Goal: Task Accomplishment & Management: Manage account settings

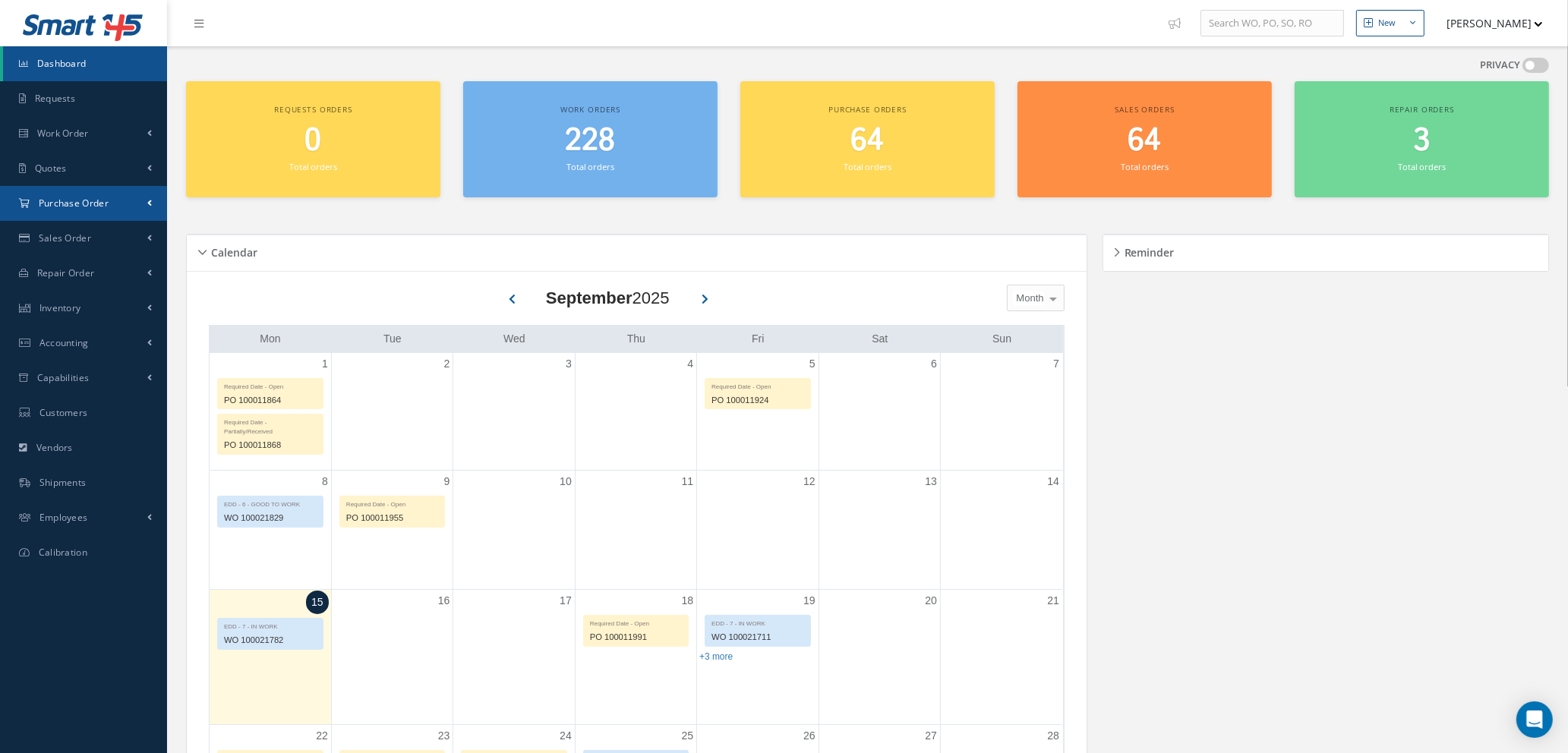
click at [60, 208] on span "Purchase Order" at bounding box center [73, 203] width 70 height 13
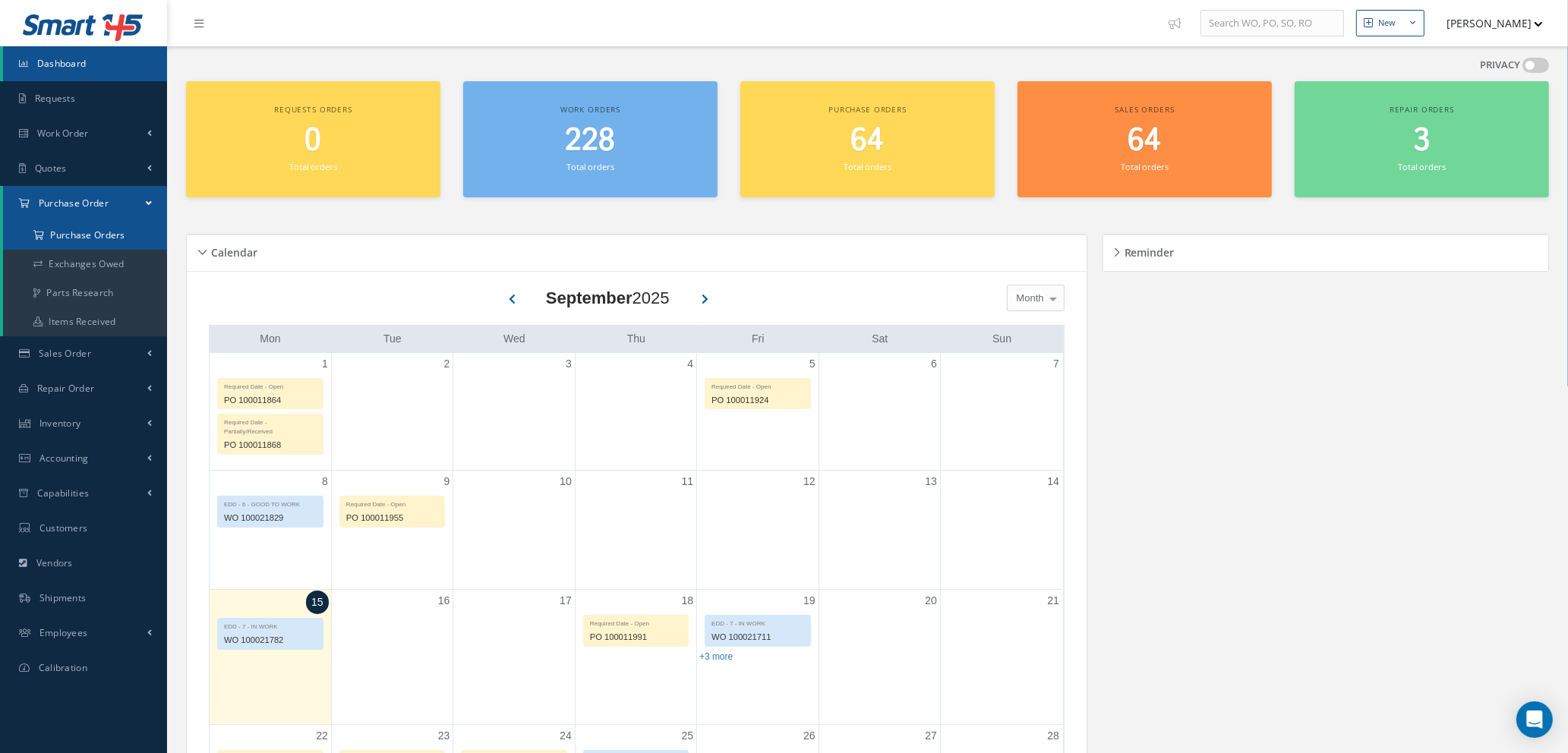
click at [67, 236] on a=1&status_id=2&status_id=3&status_id=5&collapsedFilters"] "Purchase Orders" at bounding box center [85, 235] width 164 height 29
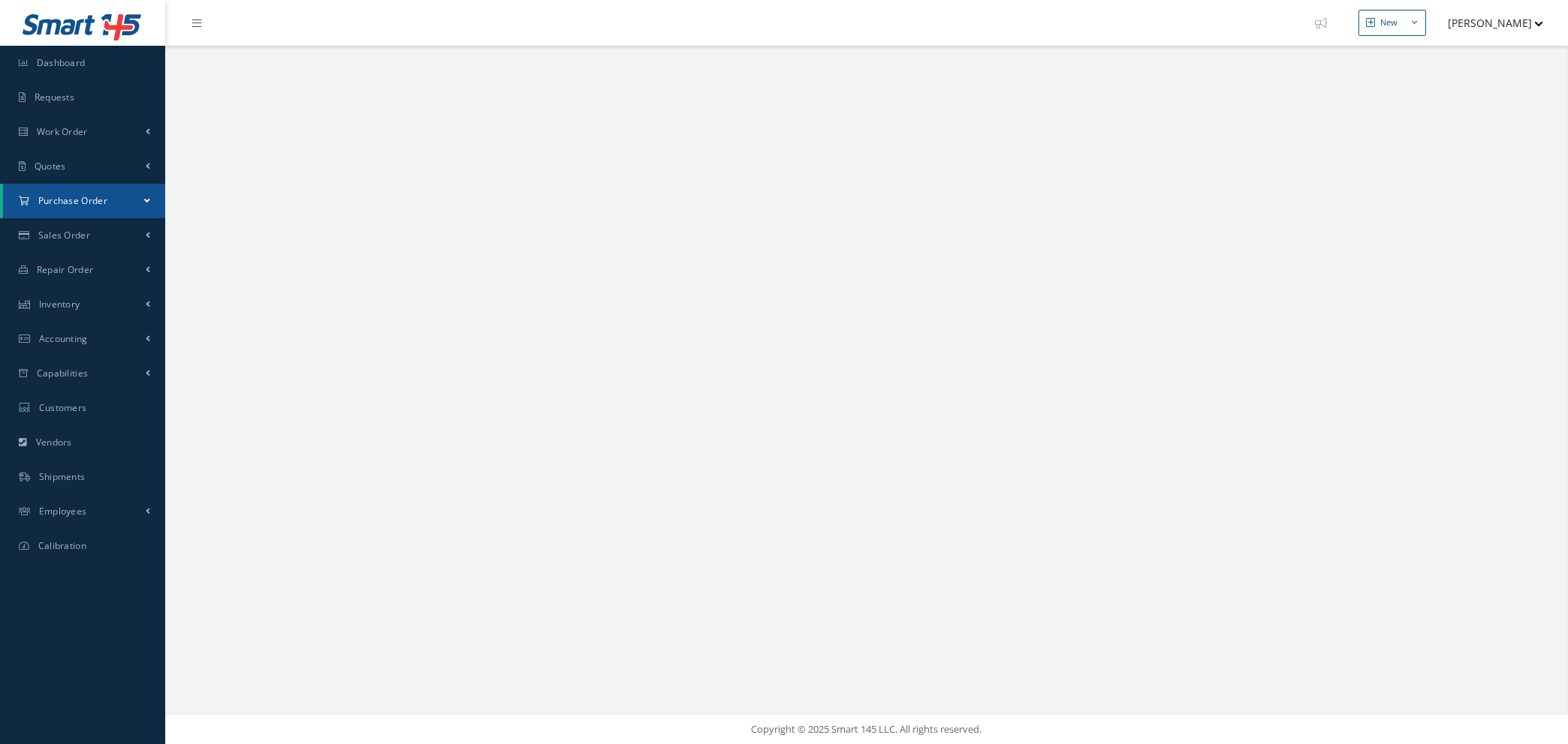
select select "25"
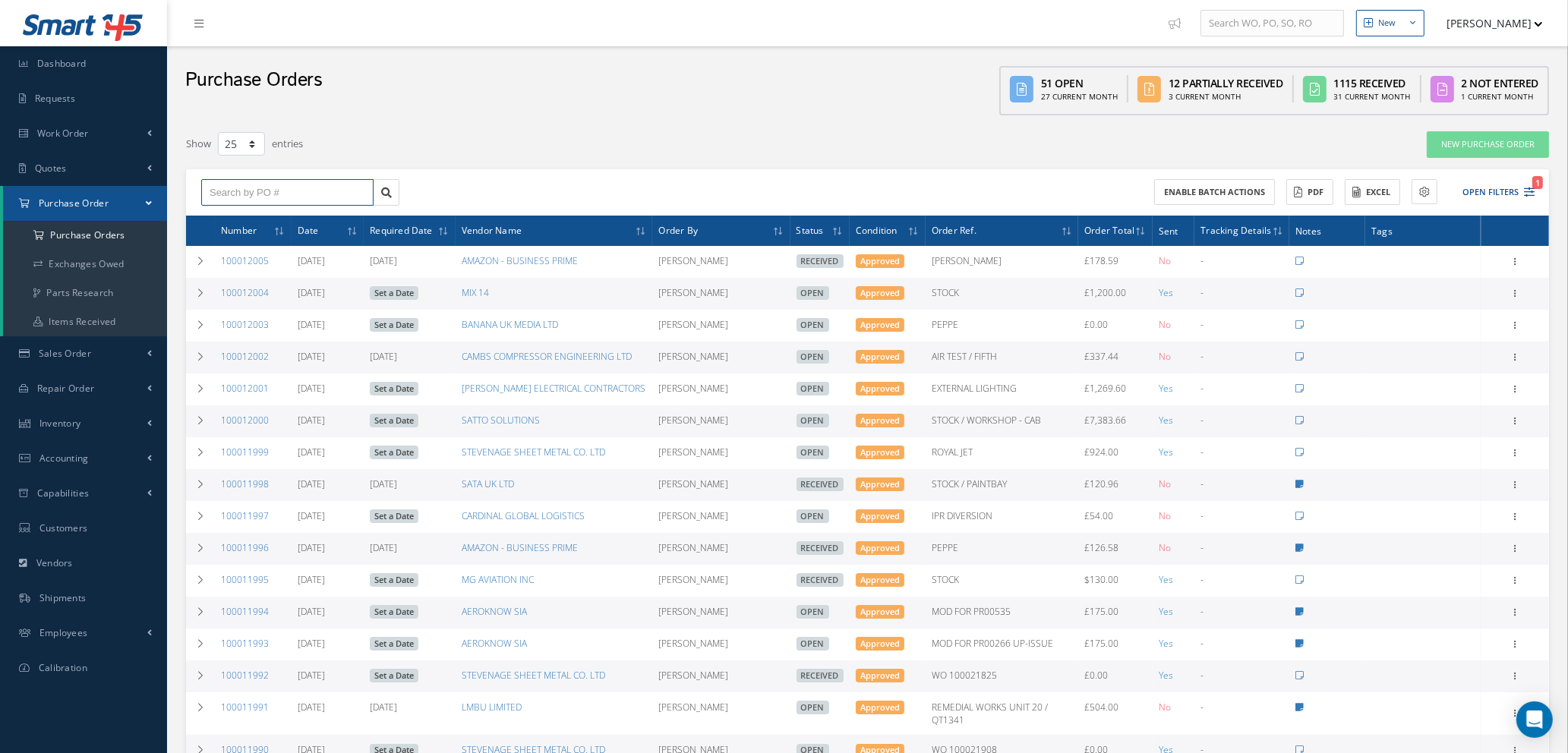
click at [323, 191] on input "text" at bounding box center [287, 193] width 172 height 28
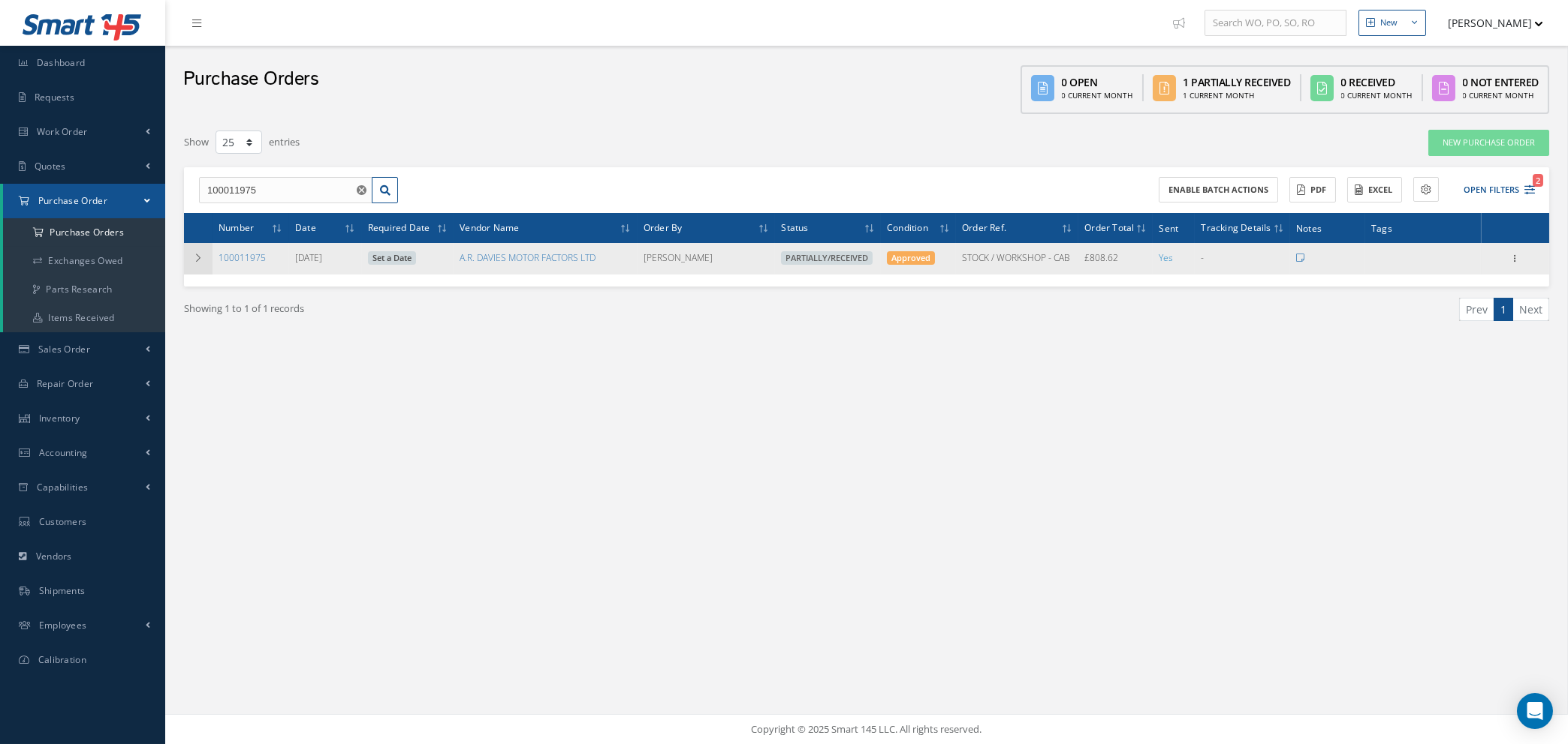
click at [194, 261] on td at bounding box center [198, 259] width 28 height 31
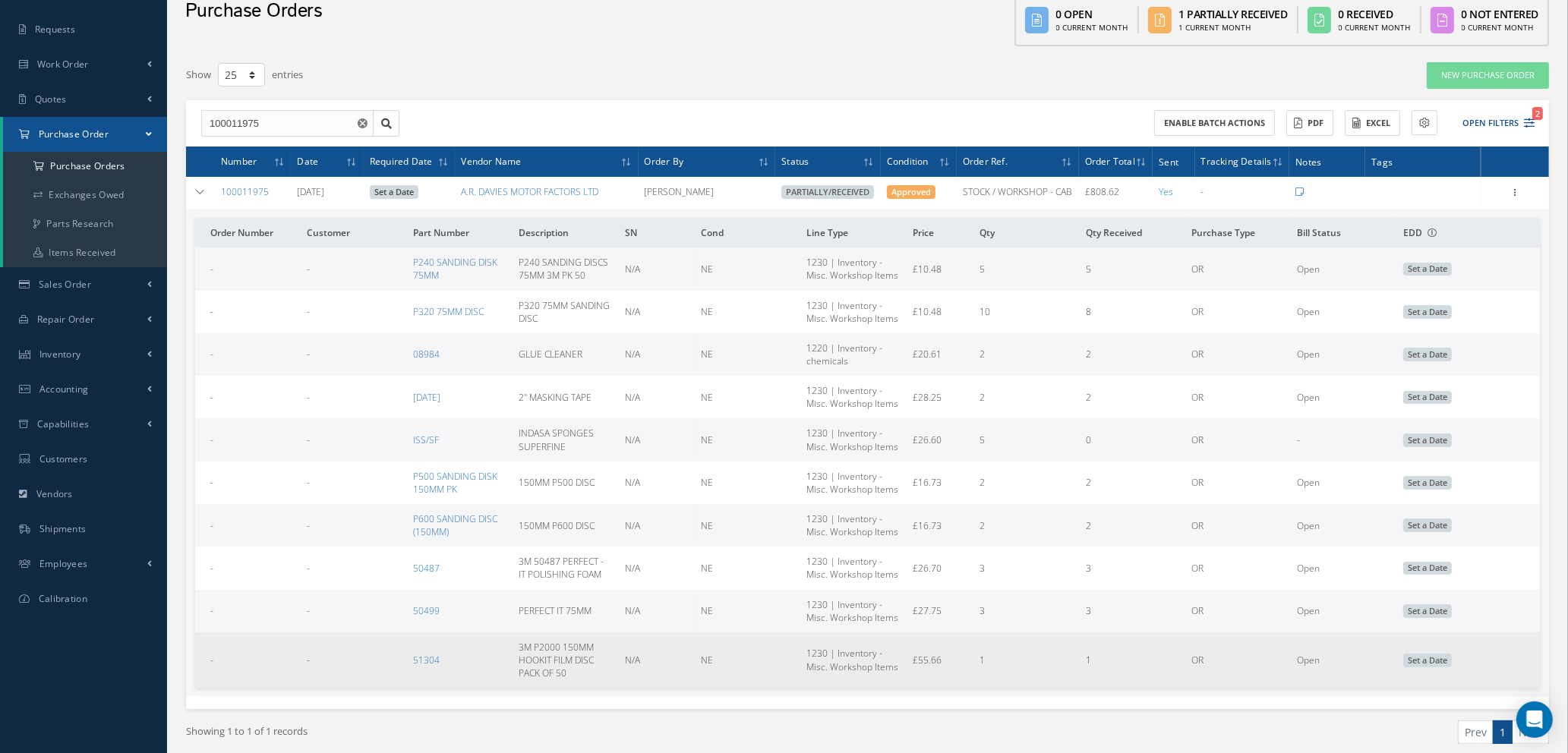
scroll to position [128, 0]
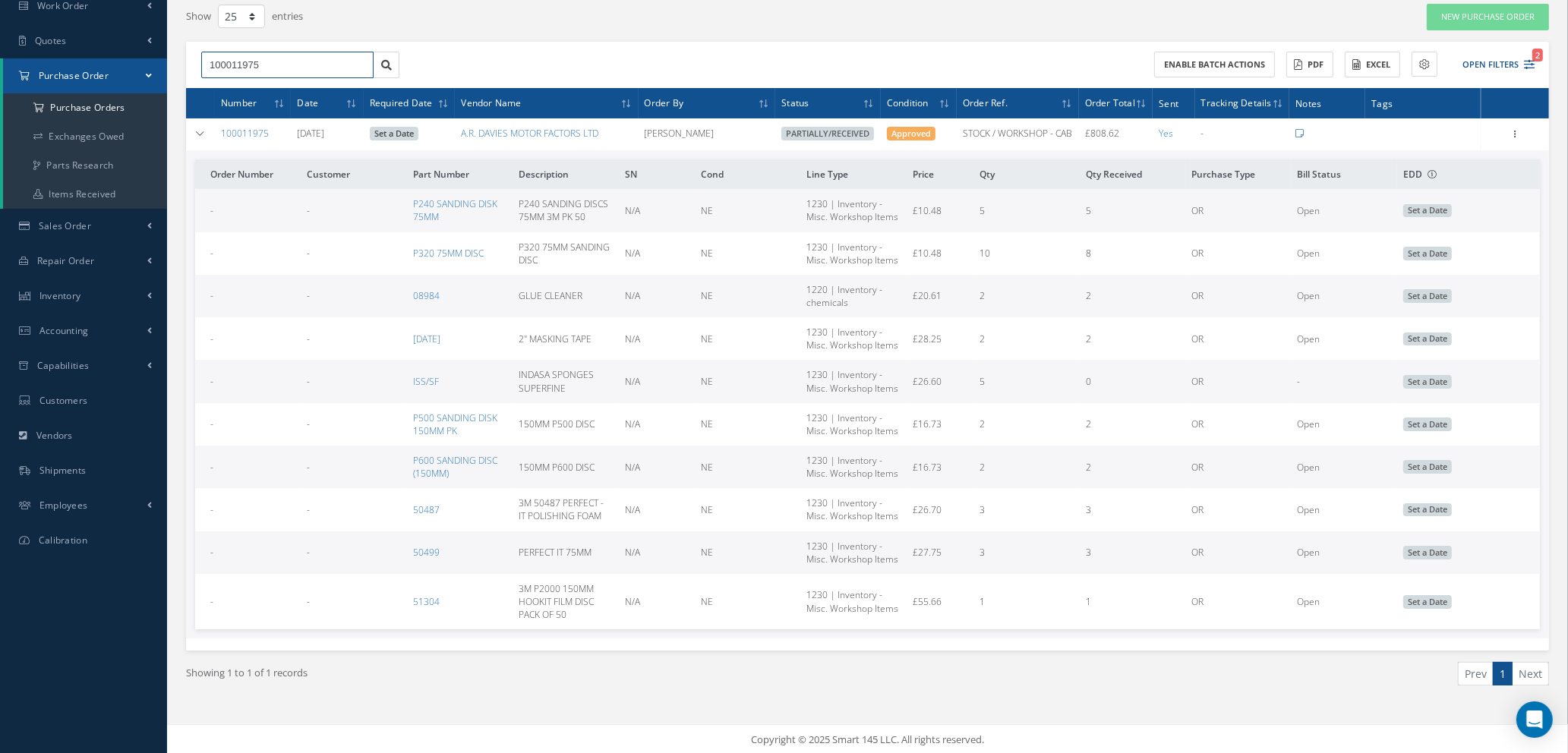
click at [266, 62] on input "100011975" at bounding box center [287, 65] width 172 height 28
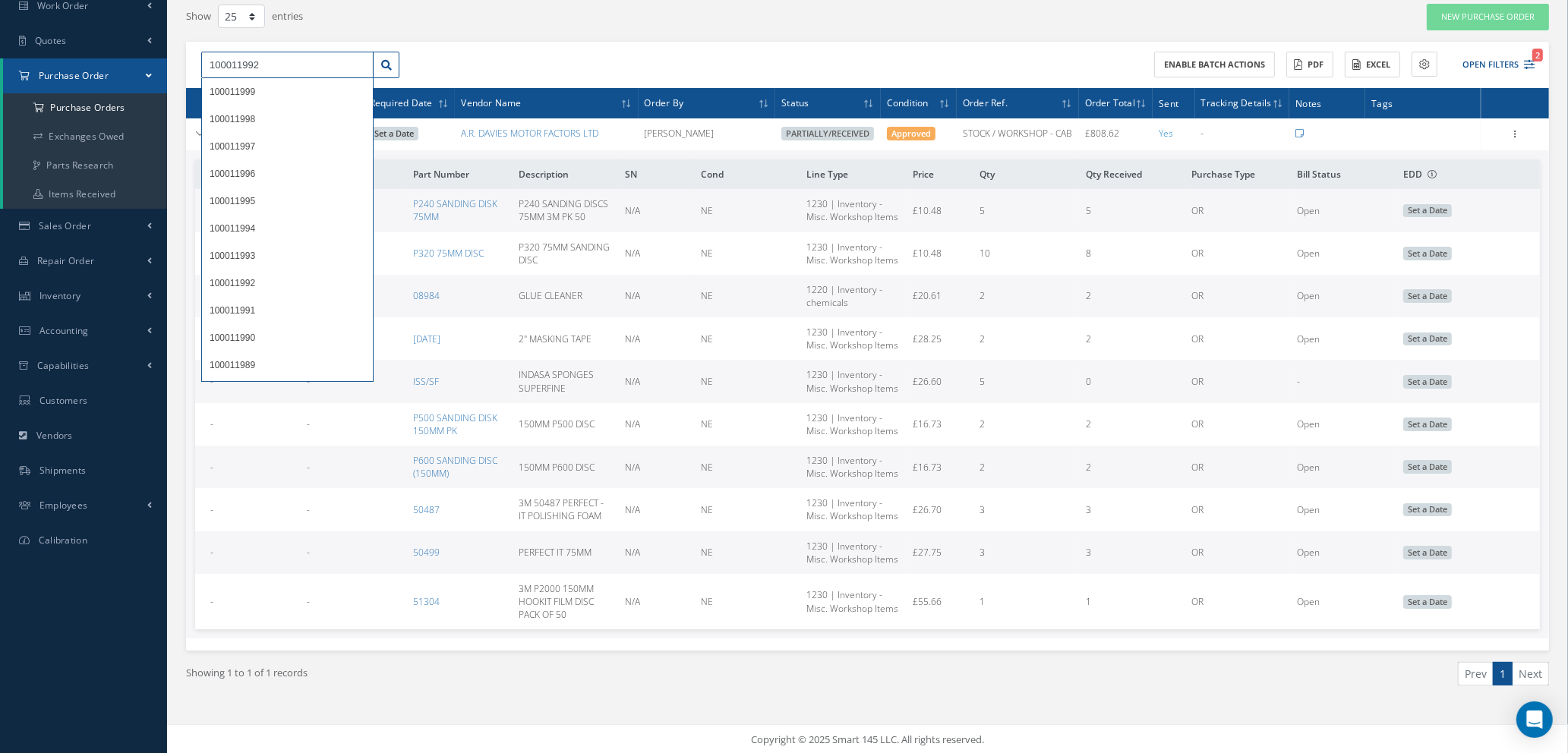
type input "100011992"
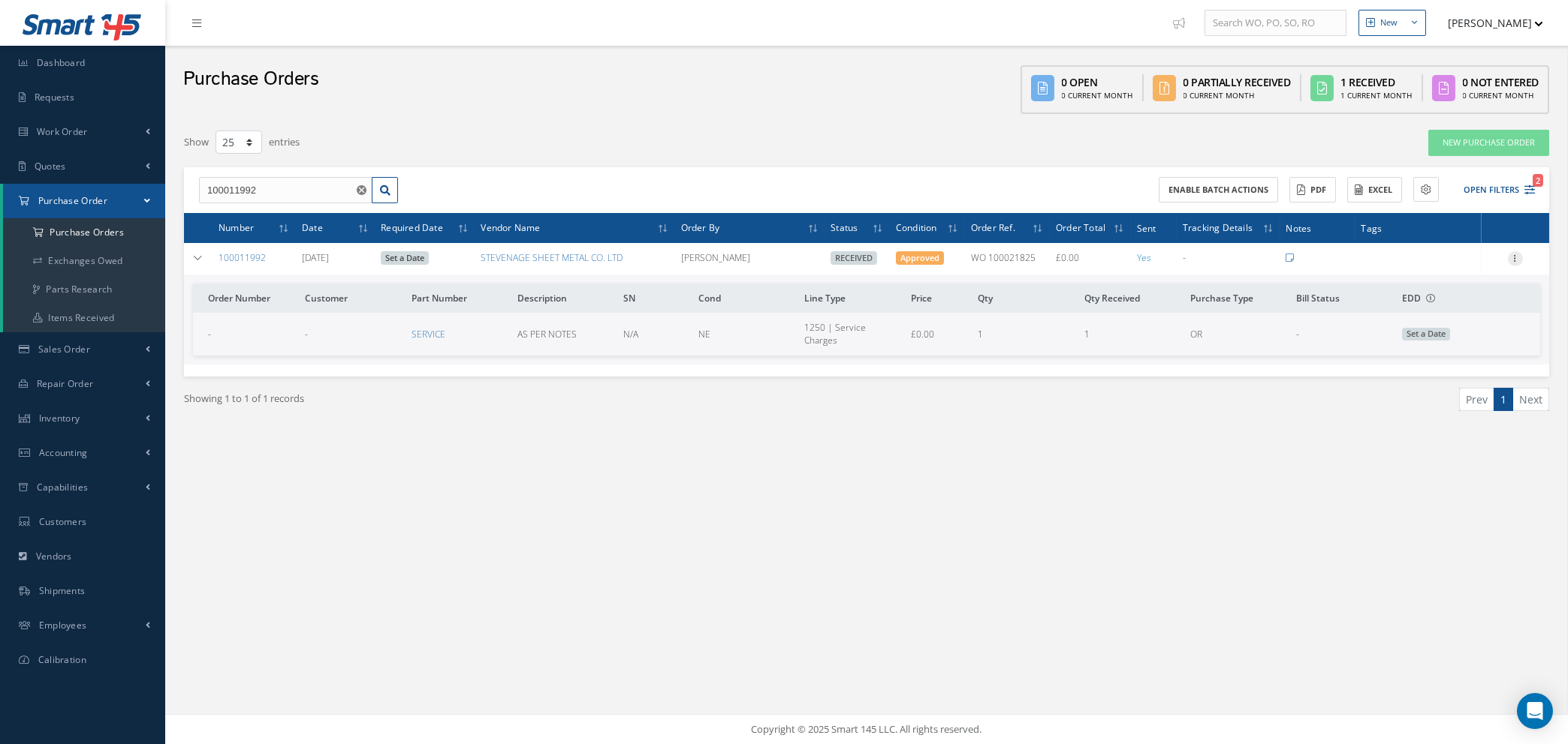
click at [1514, 256] on icon at bounding box center [1514, 257] width 15 height 12
click at [1443, 307] on link "Edit" at bounding box center [1446, 308] width 118 height 20
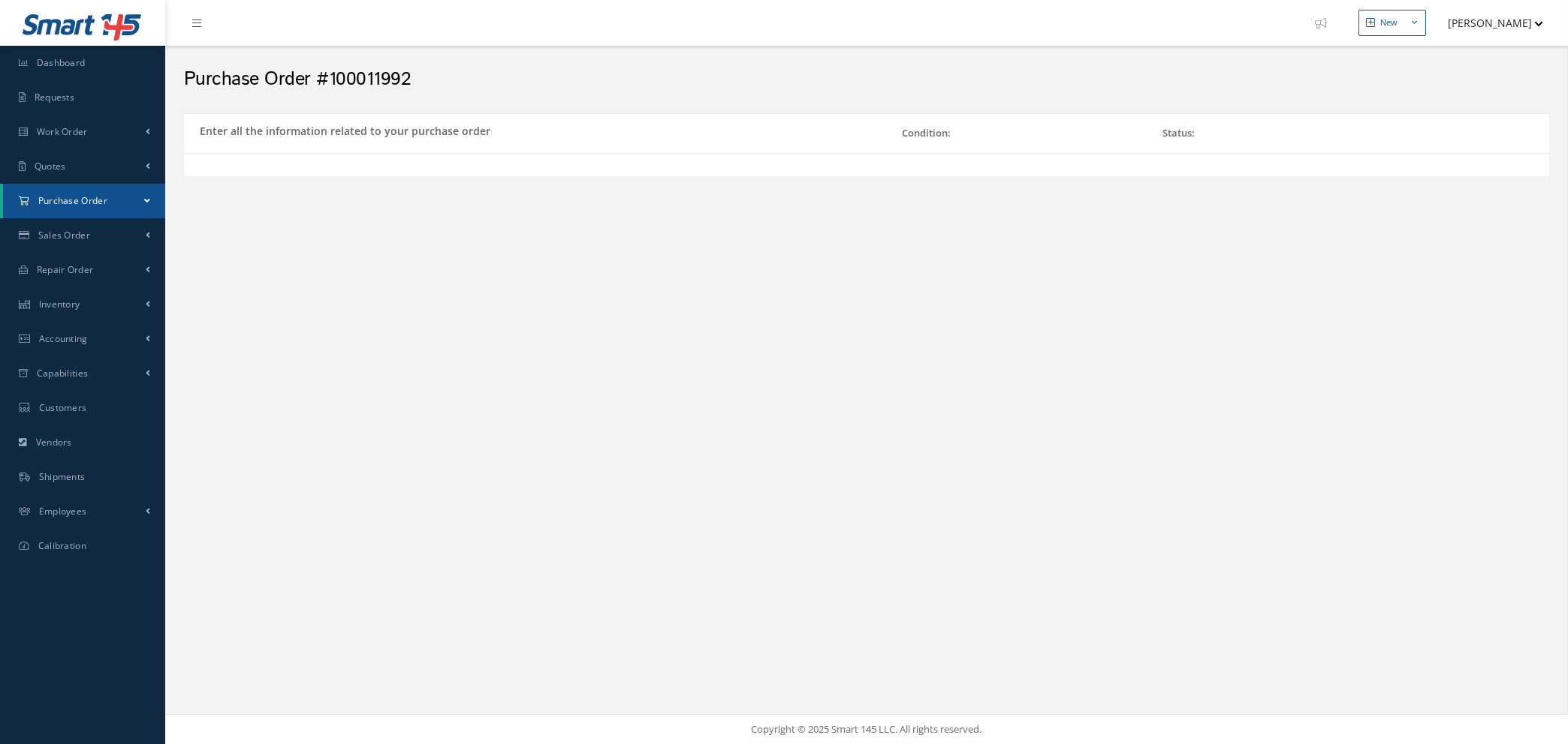
select select "1"
select select "5"
select select "112"
select select "1"
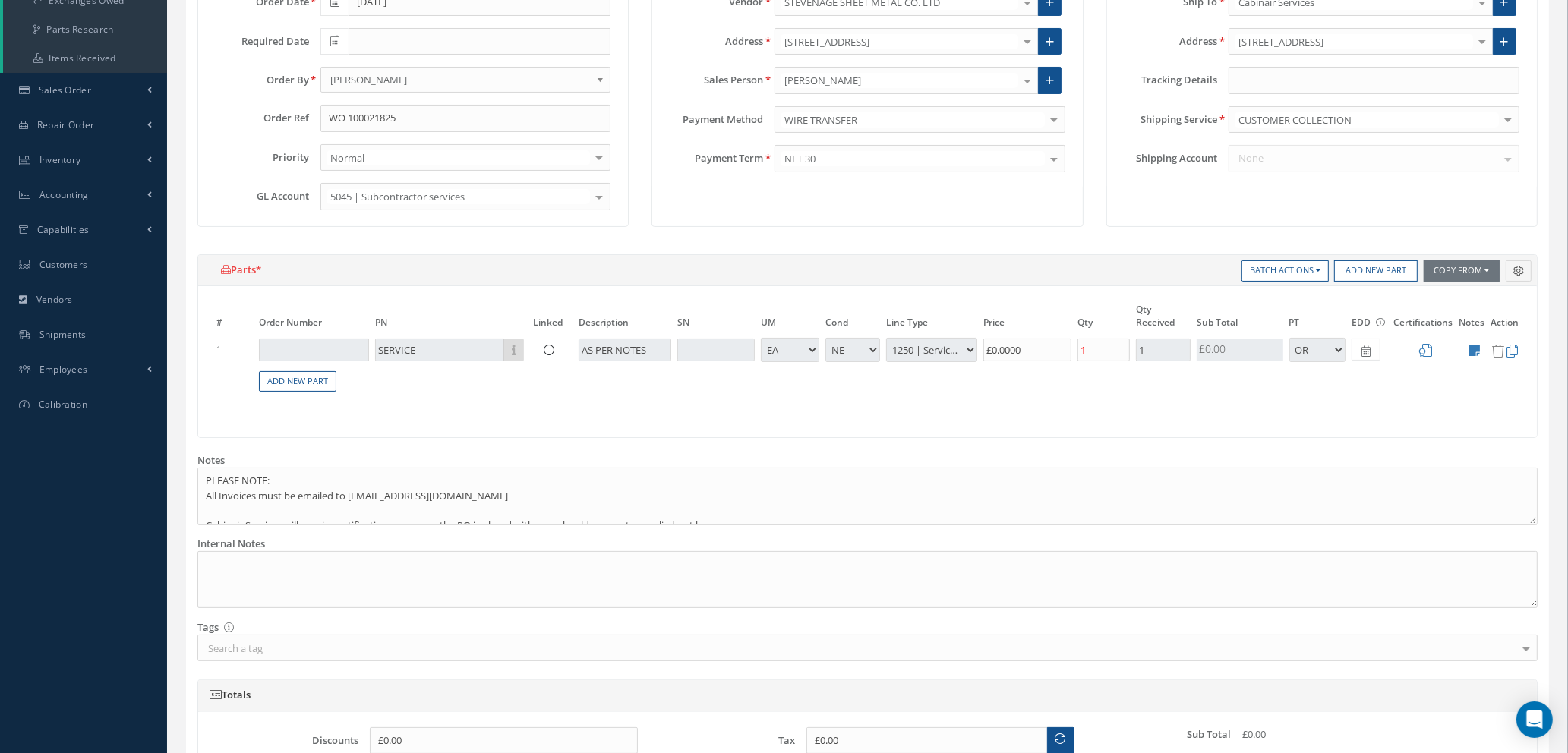
scroll to position [259, 0]
click at [1470, 350] on icon at bounding box center [1475, 354] width 12 height 13
type textarea "PLEASE QUOTE TO WELD PILOT TABLE AS DIRECTED"
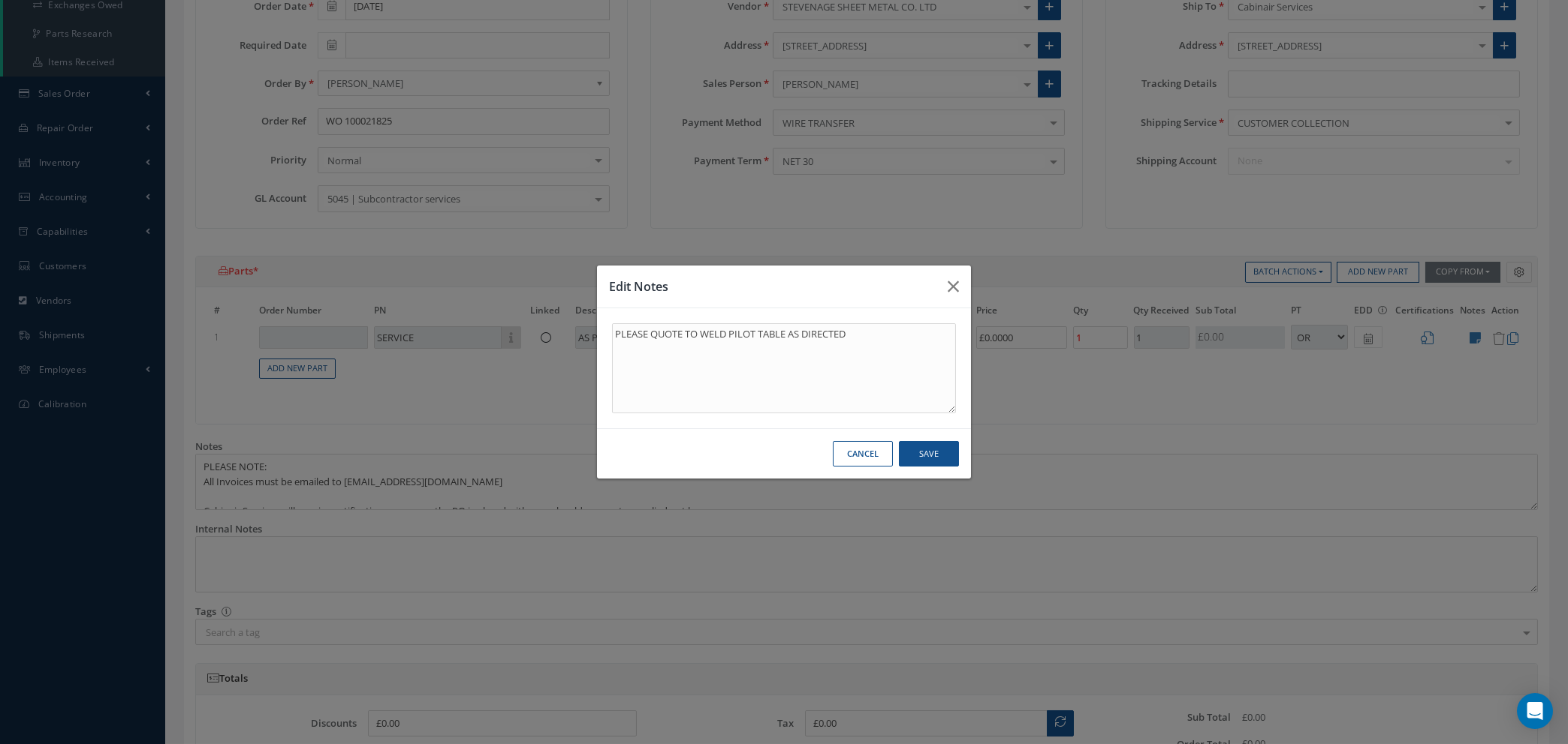
click at [860, 454] on button "Cancel" at bounding box center [862, 454] width 60 height 26
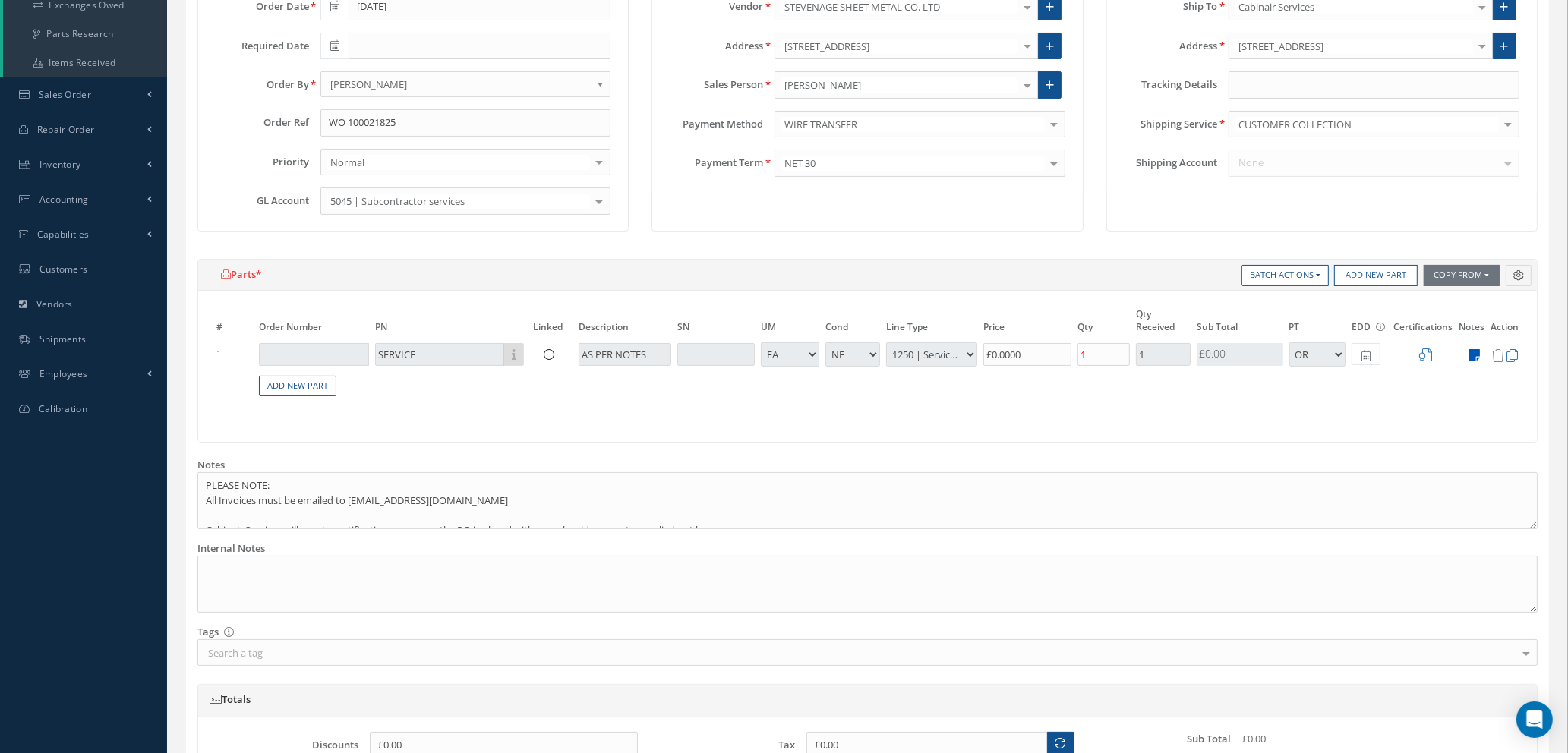
click at [1474, 350] on icon at bounding box center [1475, 354] width 12 height 13
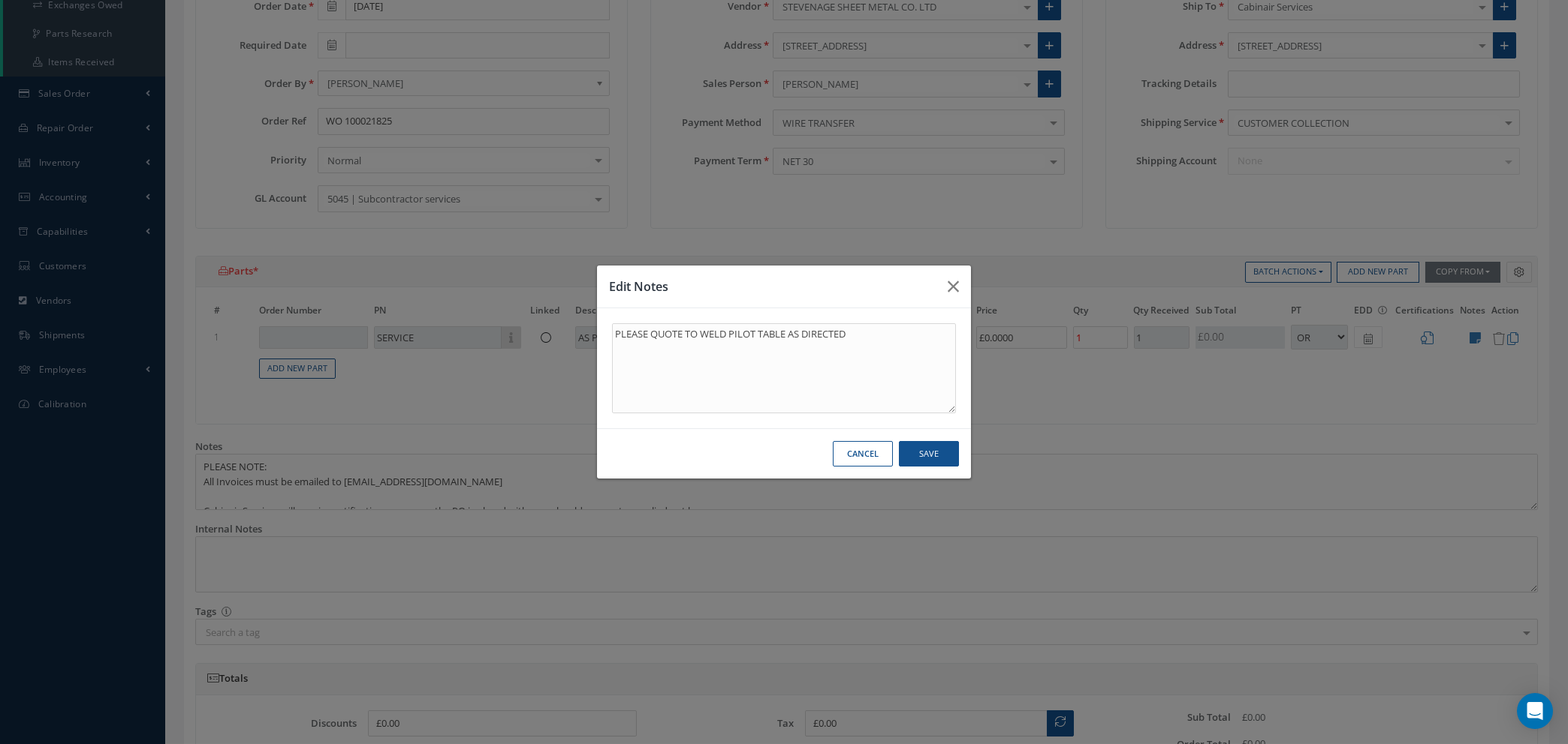
click at [869, 455] on button "Cancel" at bounding box center [862, 454] width 60 height 26
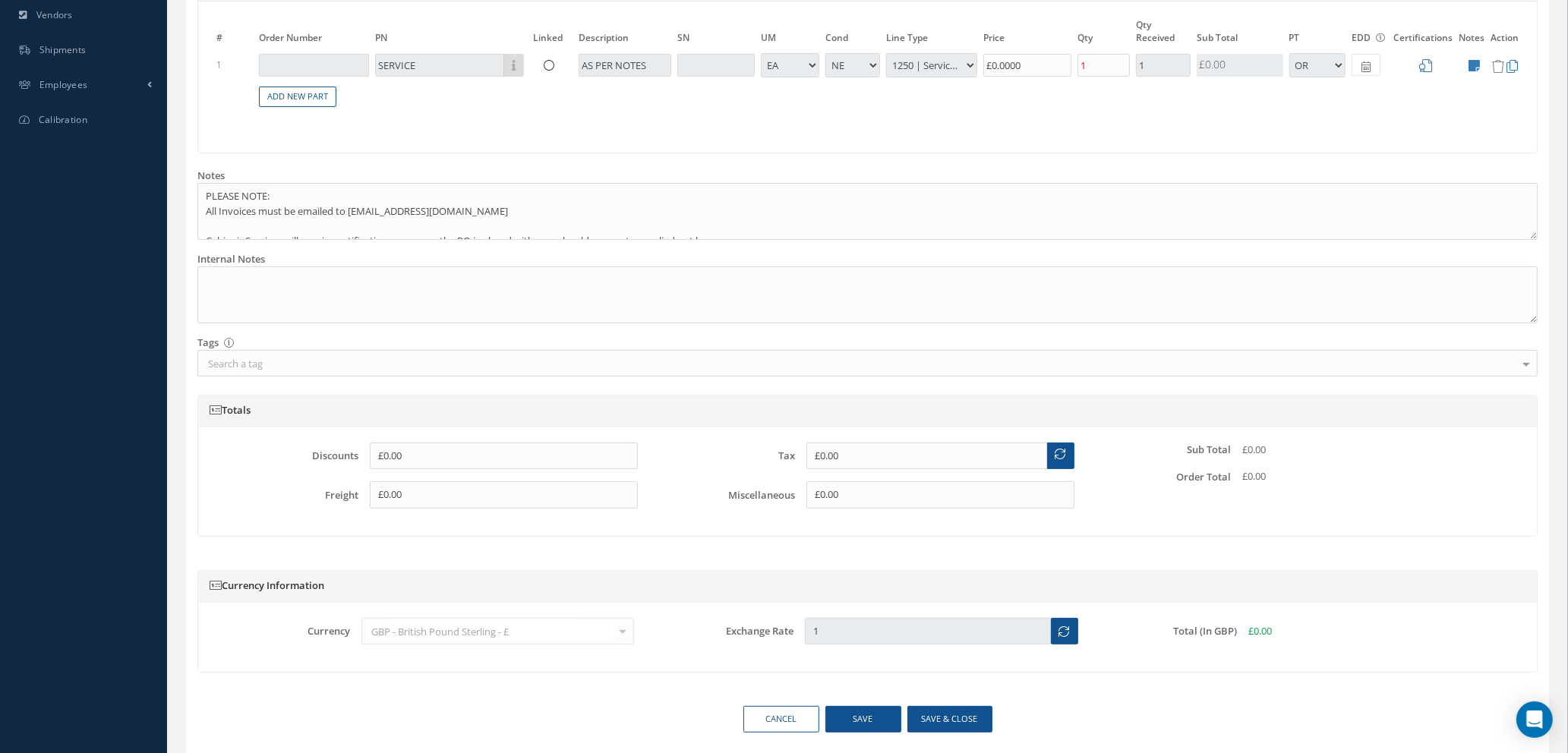
scroll to position [601, 0]
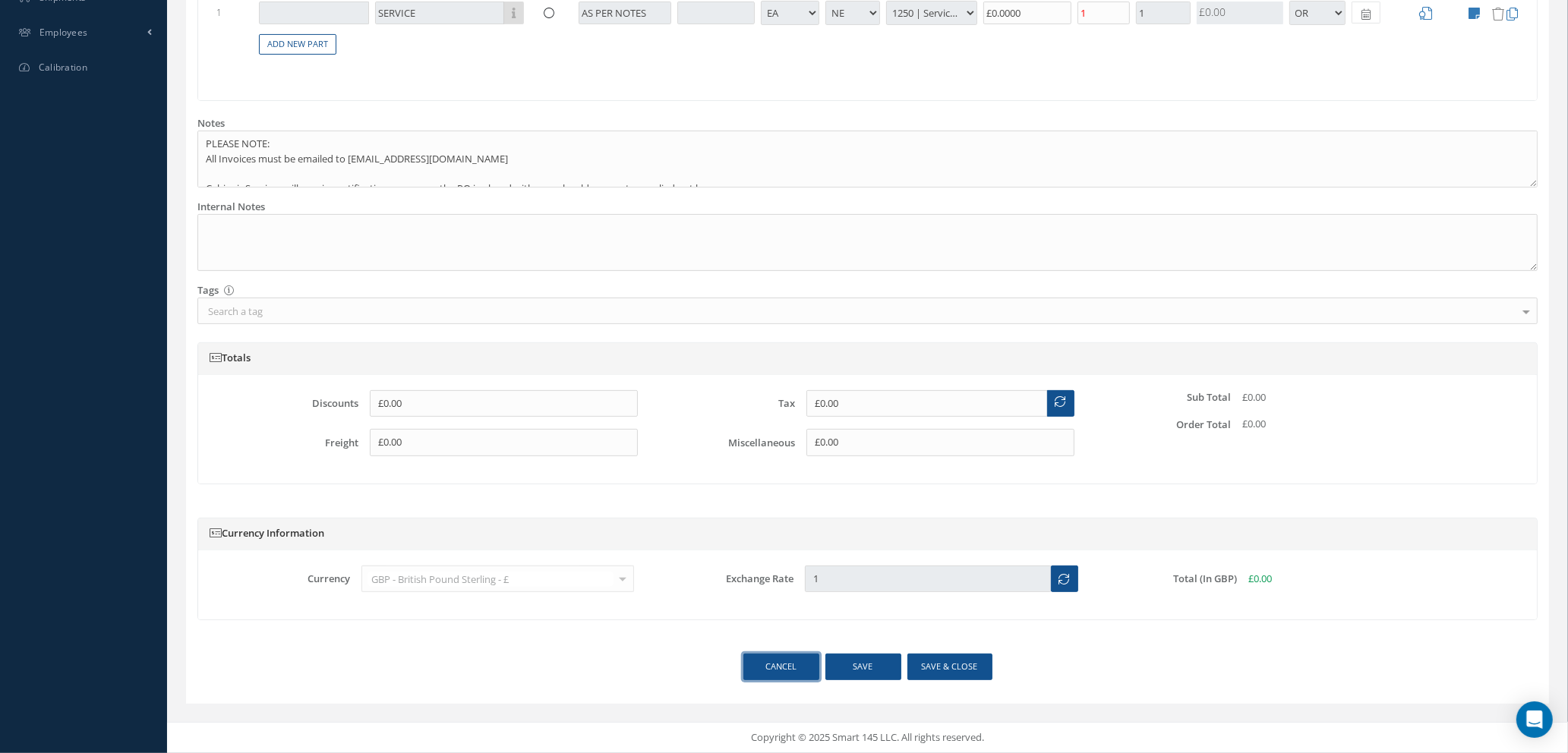
click at [791, 668] on link "Cancel" at bounding box center [781, 667] width 76 height 27
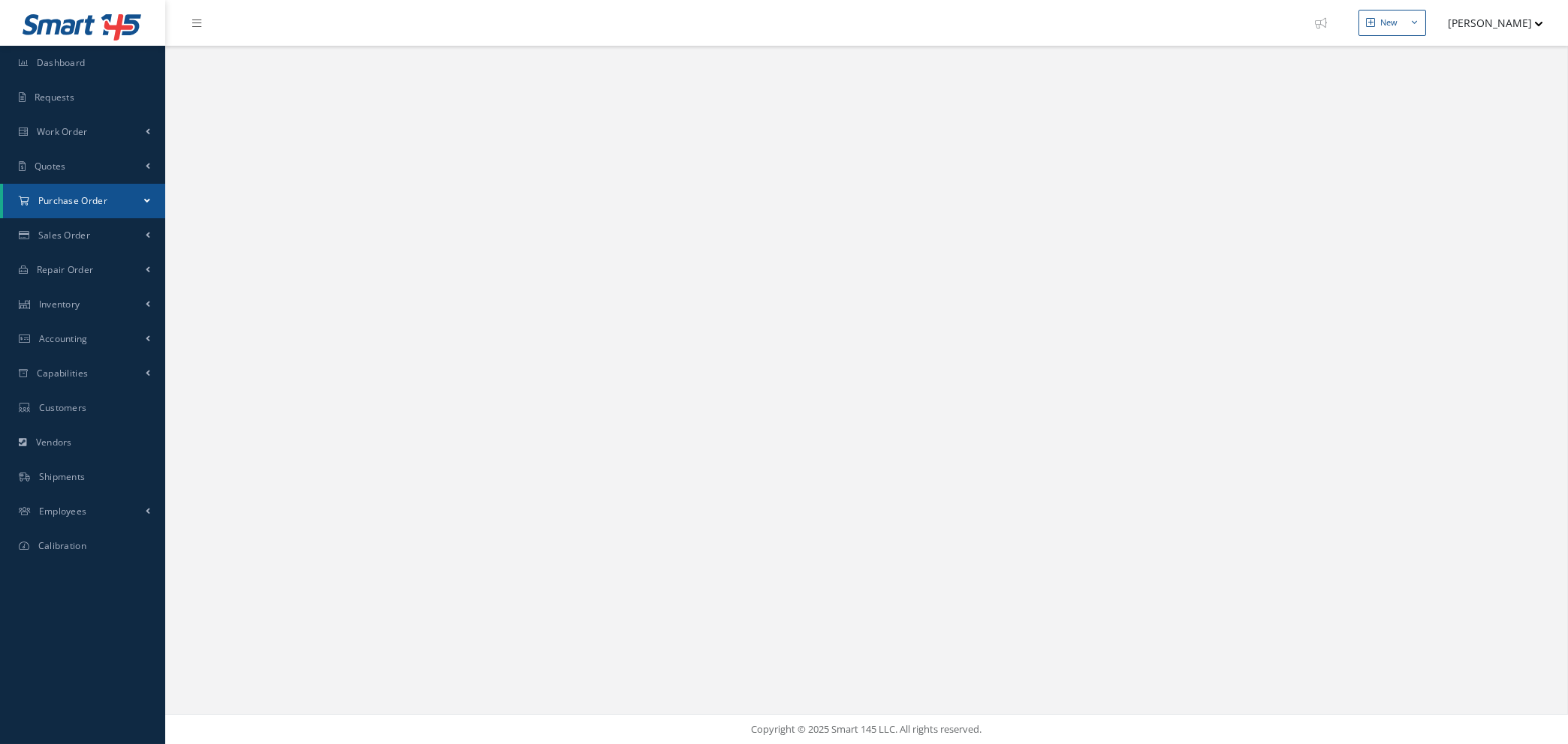
select select "25"
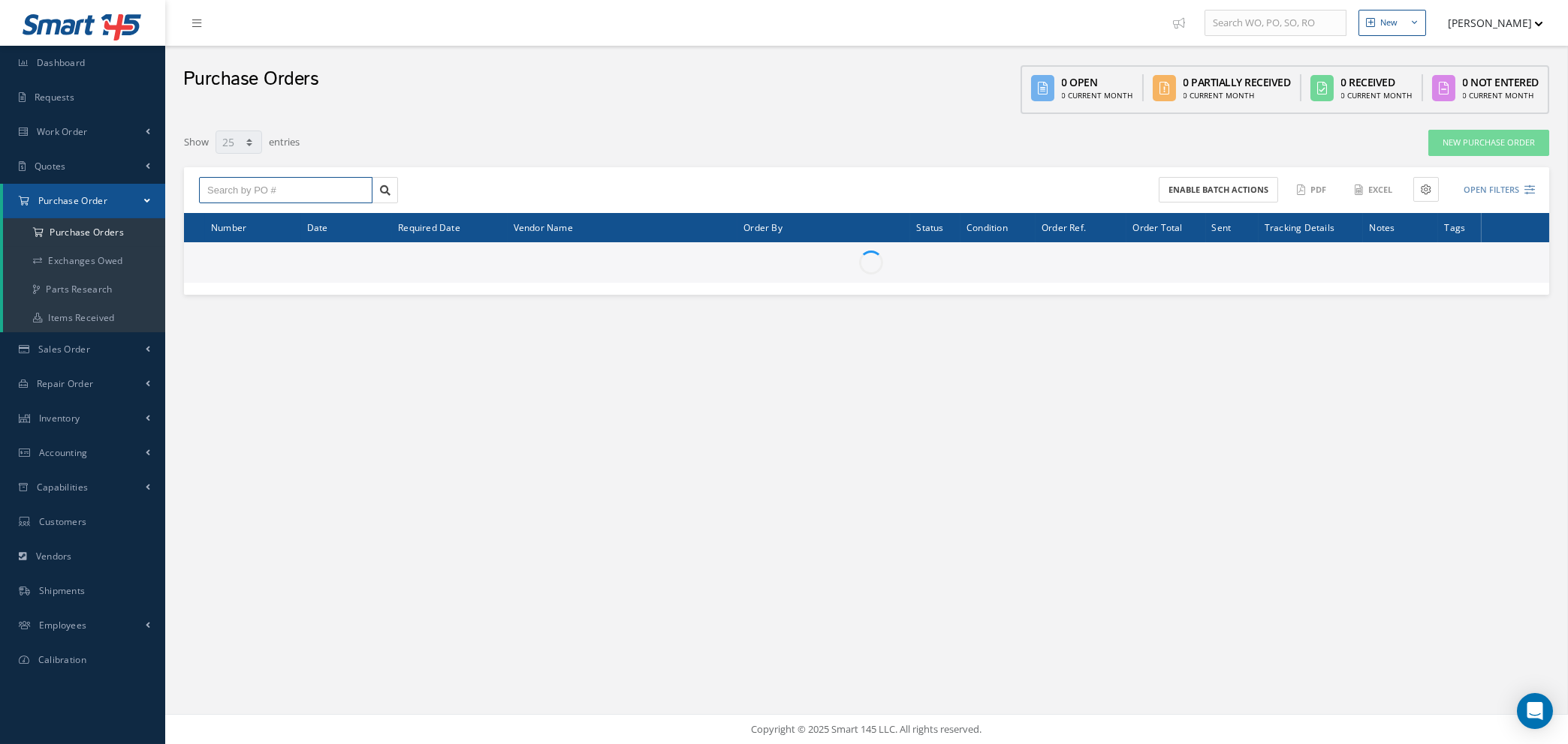
click at [331, 190] on input "text" at bounding box center [285, 191] width 173 height 27
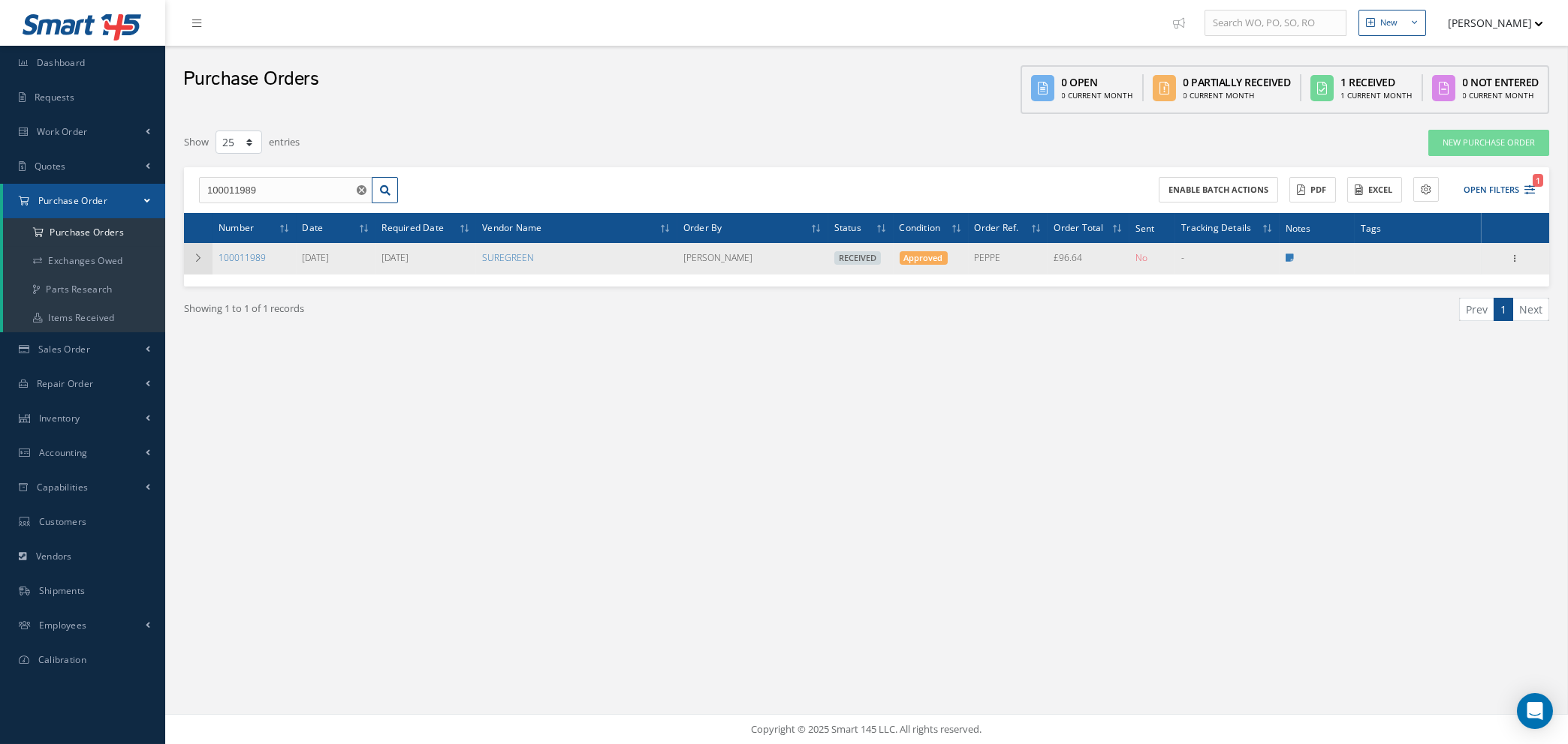
click at [194, 249] on td at bounding box center [198, 259] width 28 height 31
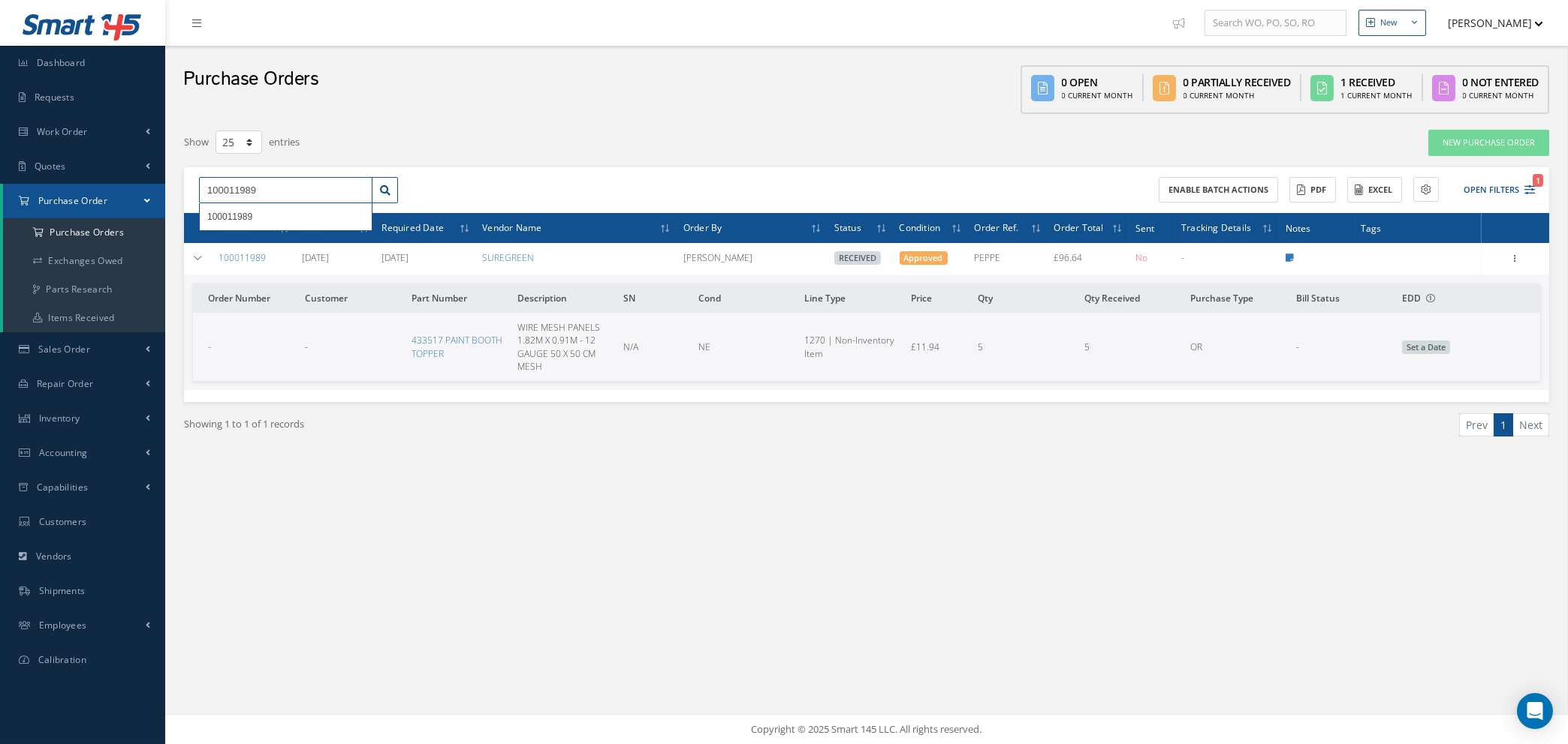
drag, startPoint x: 266, startPoint y: 195, endPoint x: 297, endPoint y: 189, distance: 31.6
click at [266, 196] on input "100011989" at bounding box center [285, 191] width 173 height 27
click at [295, 186] on input "100011" at bounding box center [285, 191] width 173 height 27
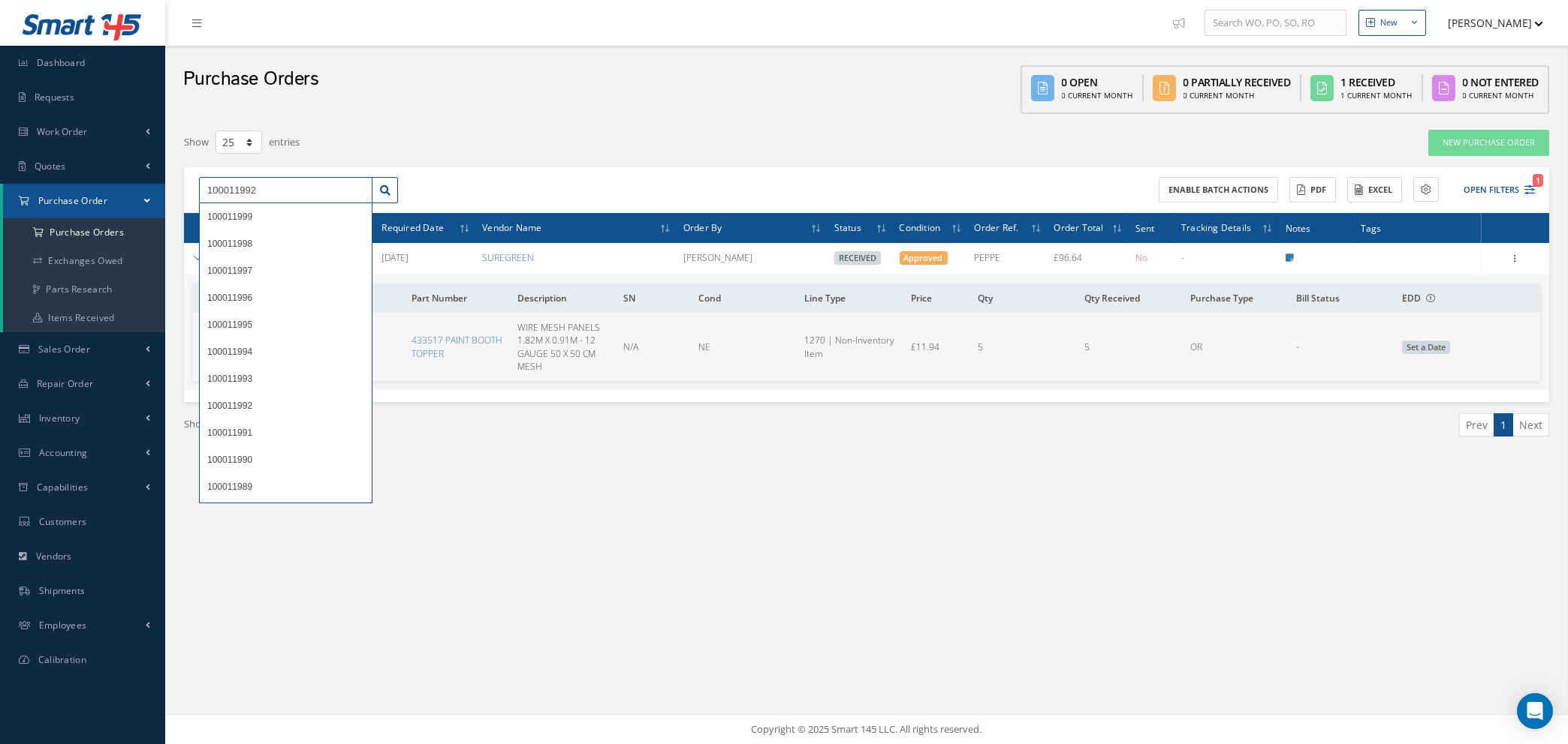
type input "100011992"
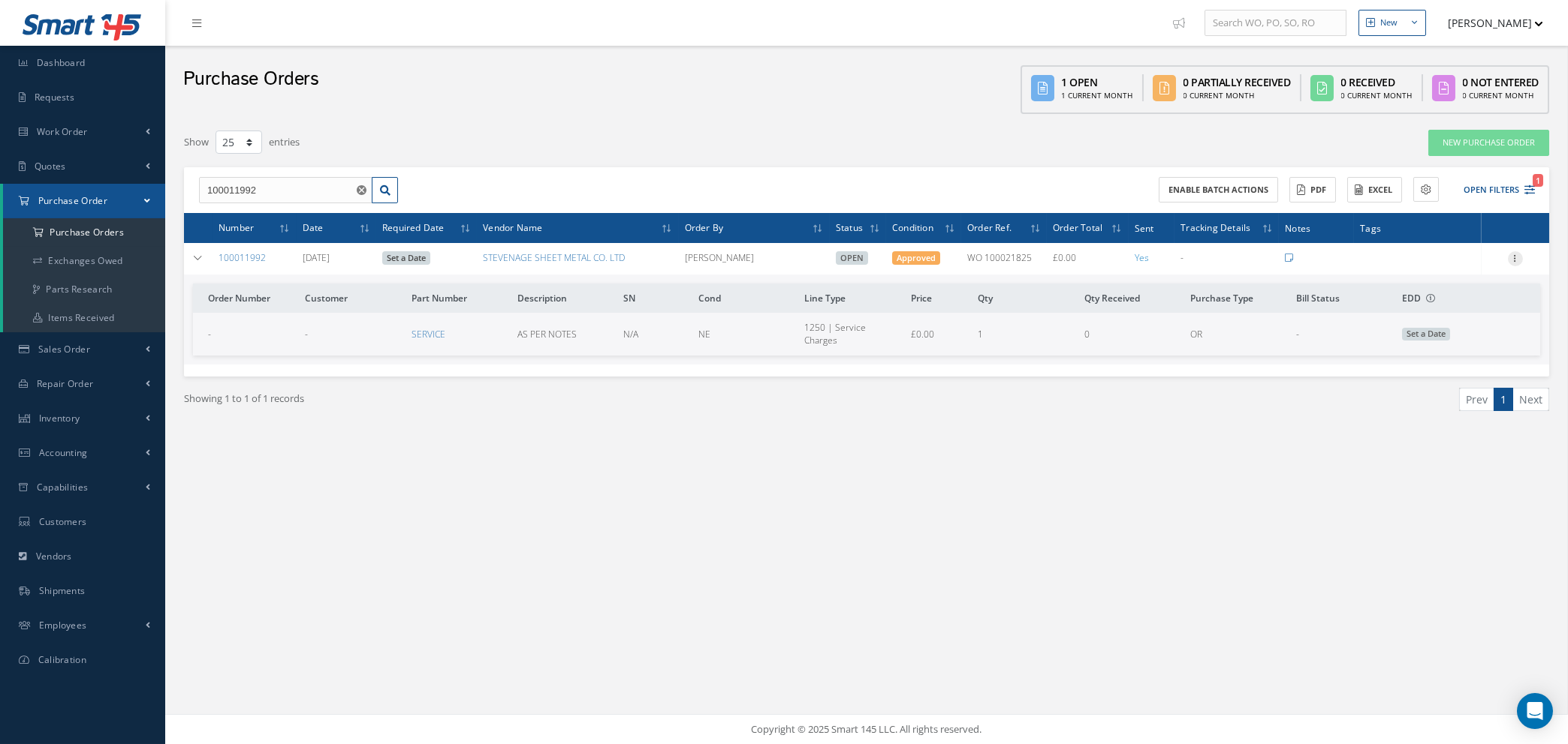
click at [1514, 251] on icon at bounding box center [1514, 257] width 15 height 12
click at [1418, 305] on link "Edit" at bounding box center [1446, 308] width 118 height 20
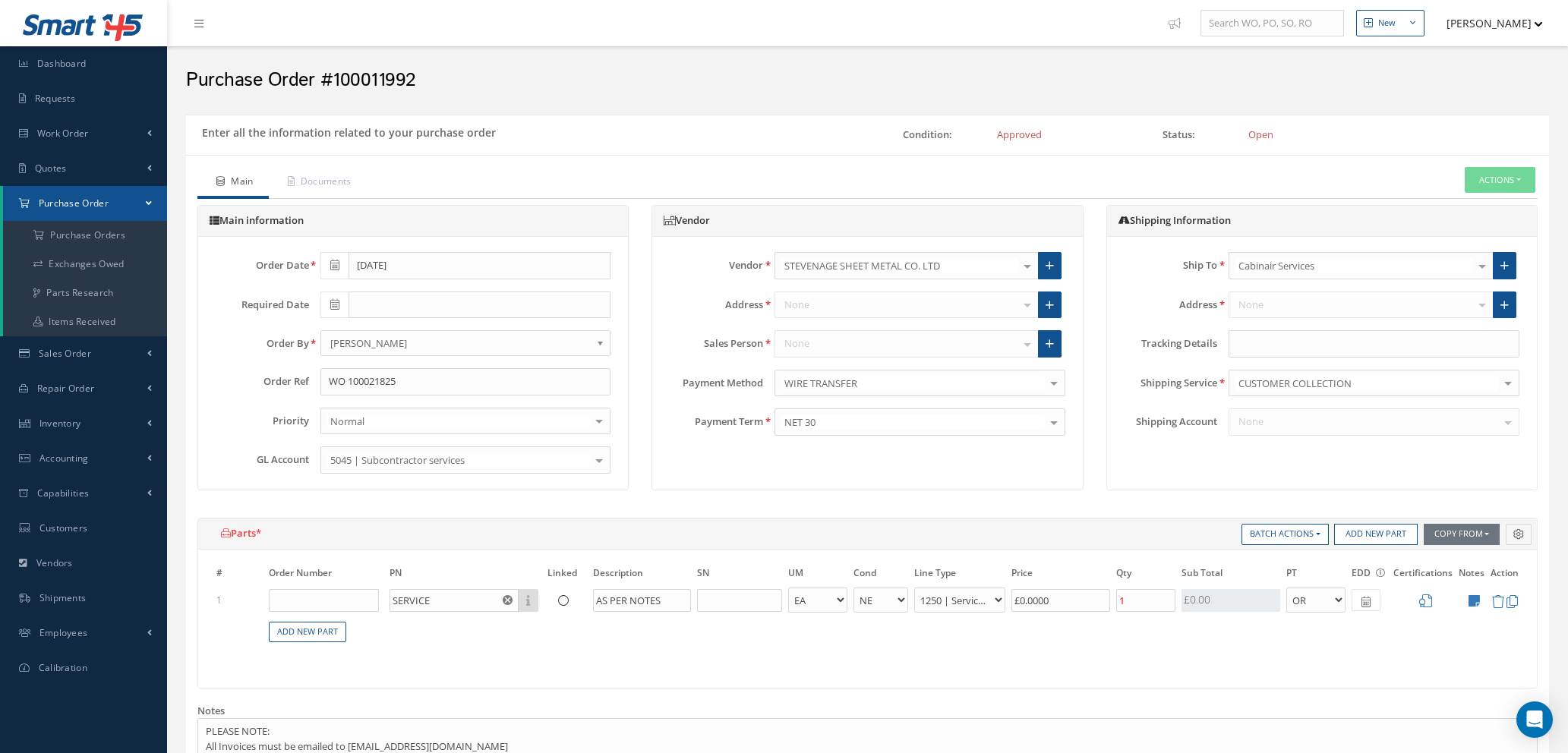
select select "1"
select select "5"
select select "112"
select select "1"
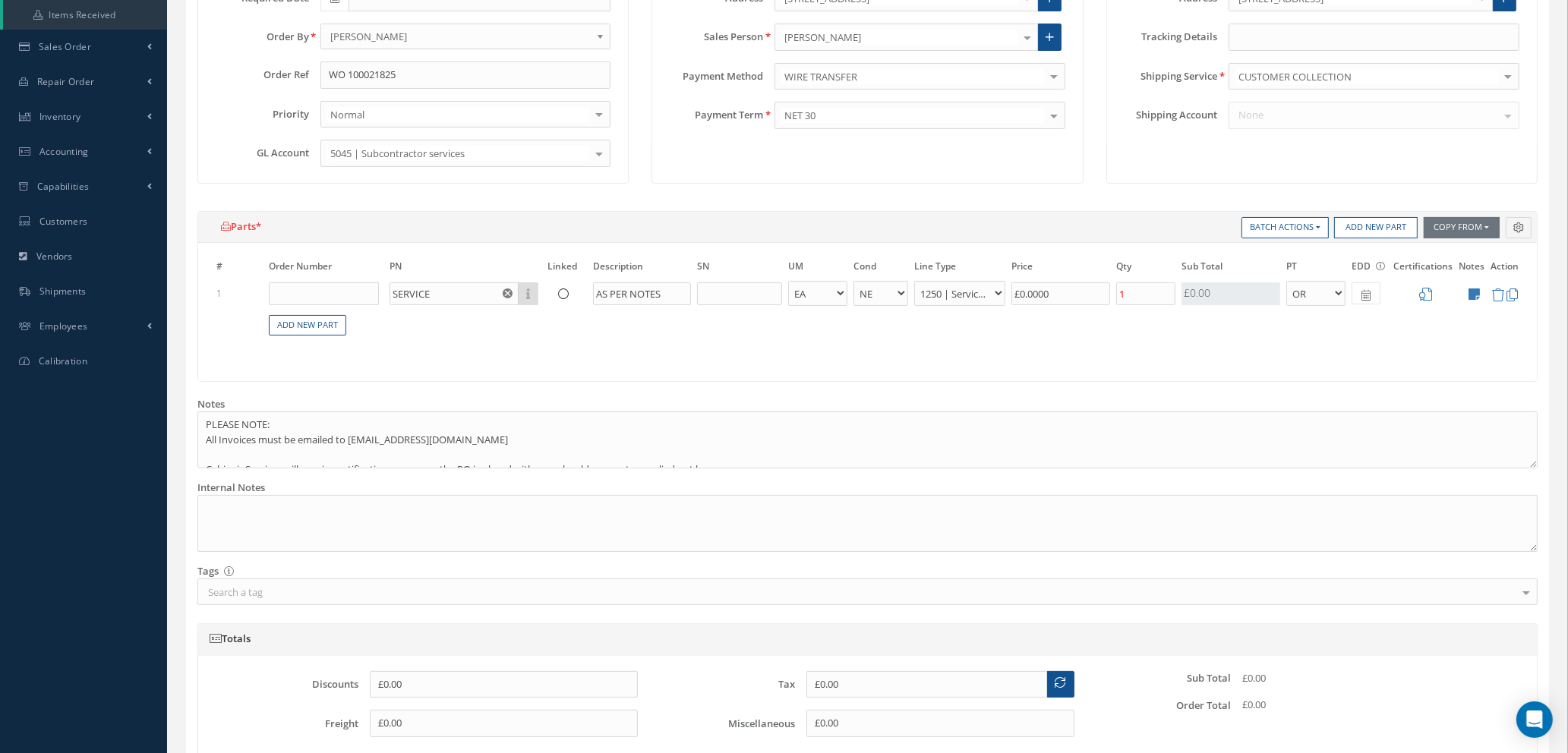
scroll to position [341, 0]
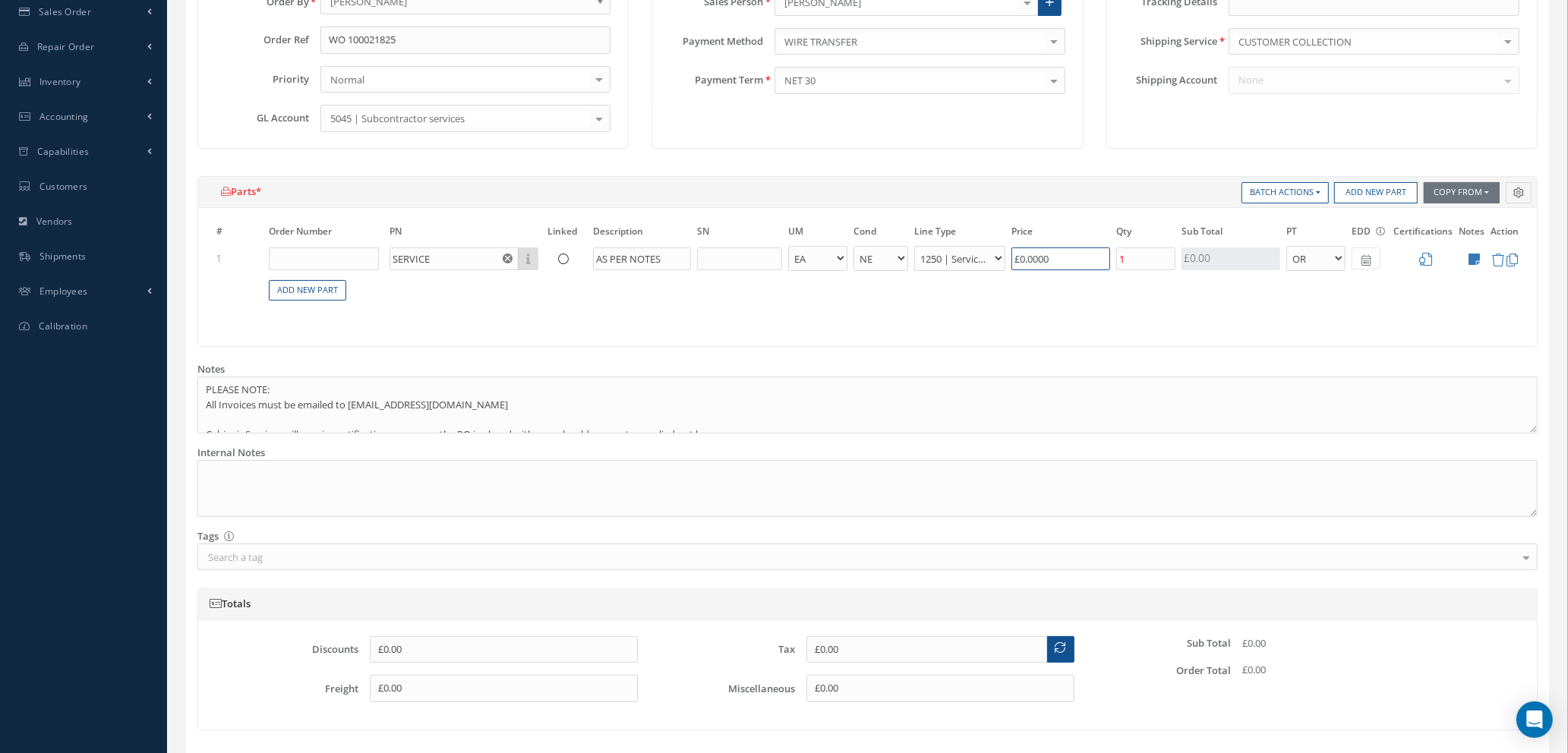
drag, startPoint x: 1078, startPoint y: 262, endPoint x: 896, endPoint y: 243, distance: 183.0
click at [893, 241] on table "# Order Number PN Linked Description SN UM Cond Line Type Price Qty Qty Receive…" at bounding box center [868, 271] width 1308 height 95
type input "£70"
type input "£14"
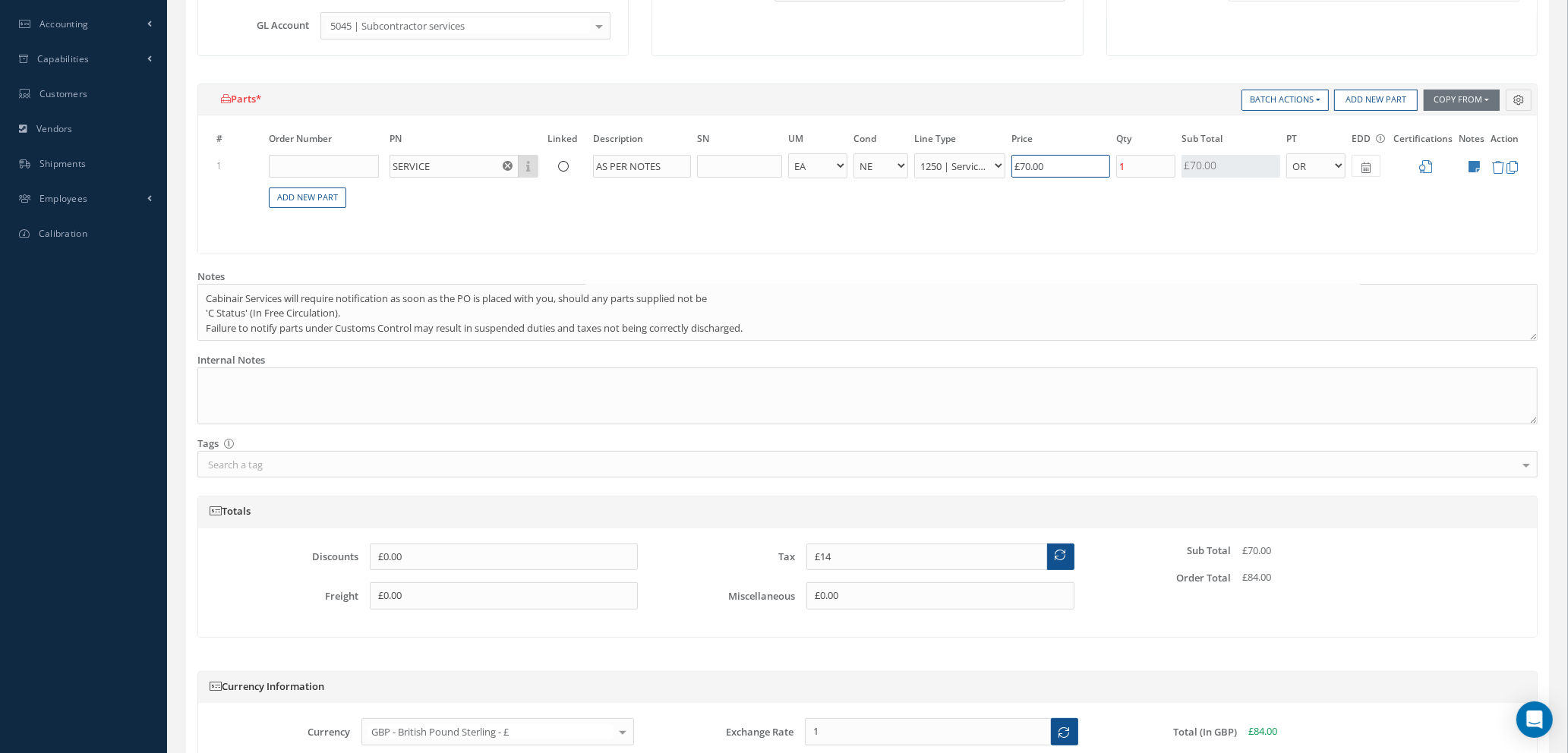
scroll to position [587, 0]
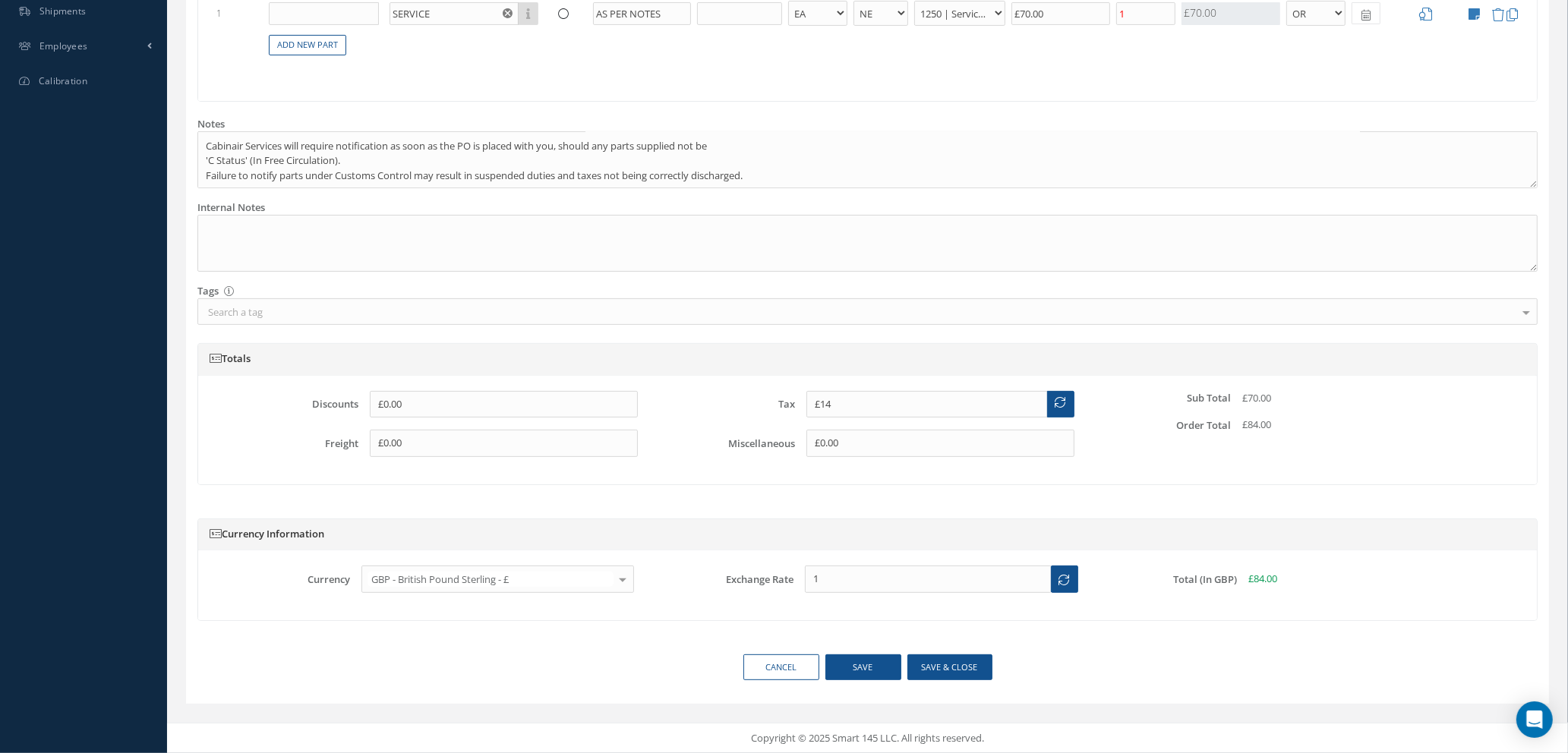
click at [1057, 404] on icon at bounding box center [1061, 402] width 11 height 11
click at [942, 667] on button "Save & close" at bounding box center [950, 668] width 85 height 27
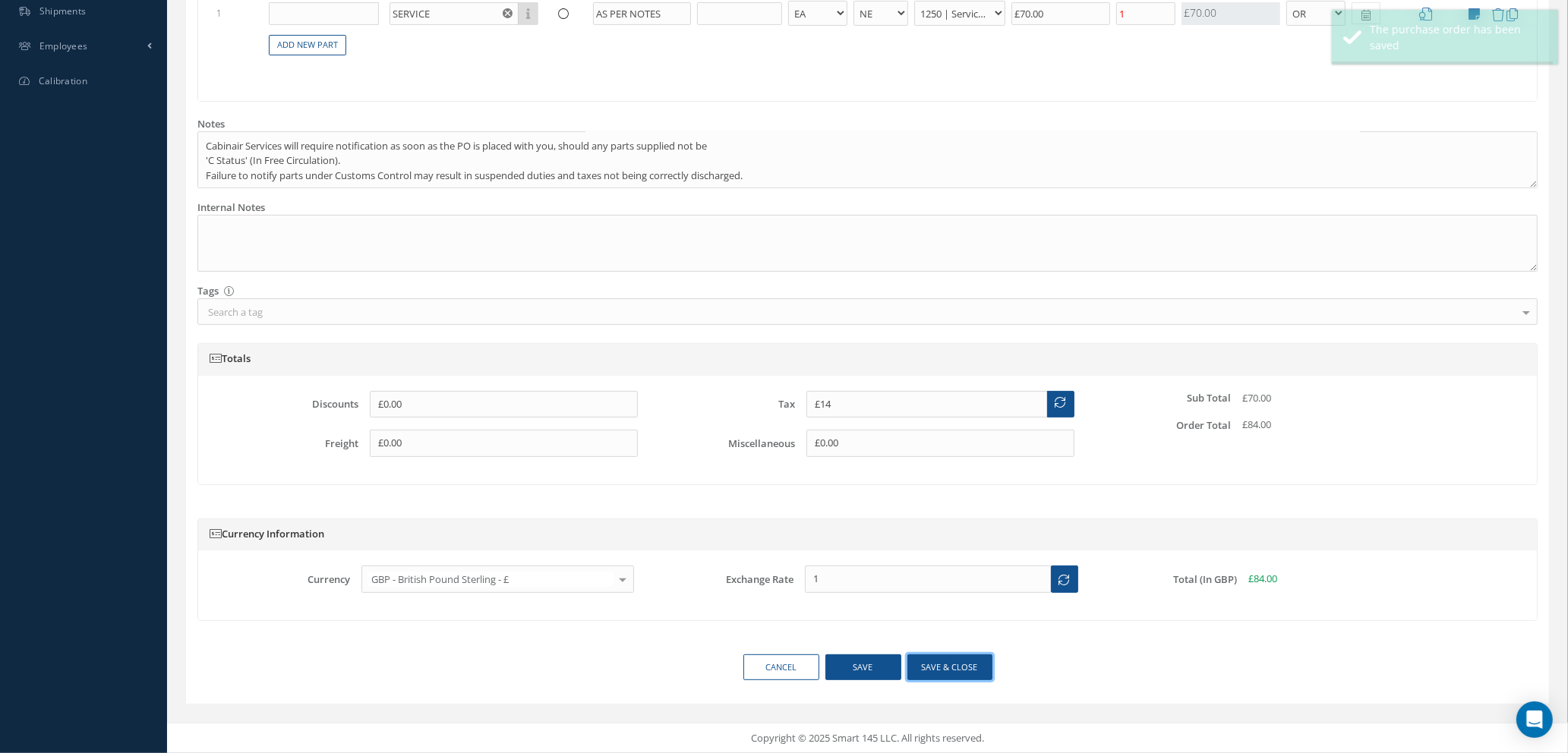
type input "£70"
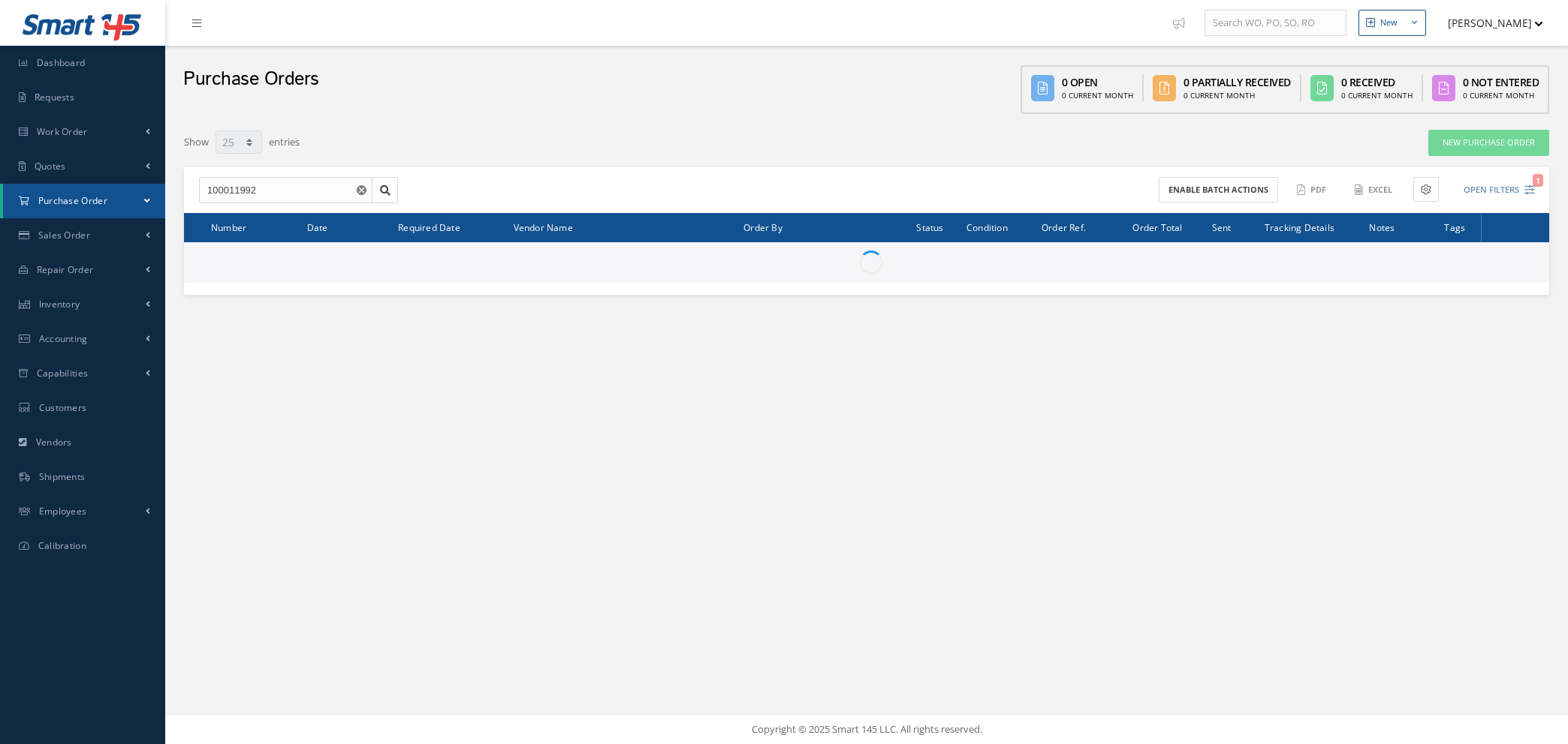
select select "25"
